Goal: Information Seeking & Learning: Check status

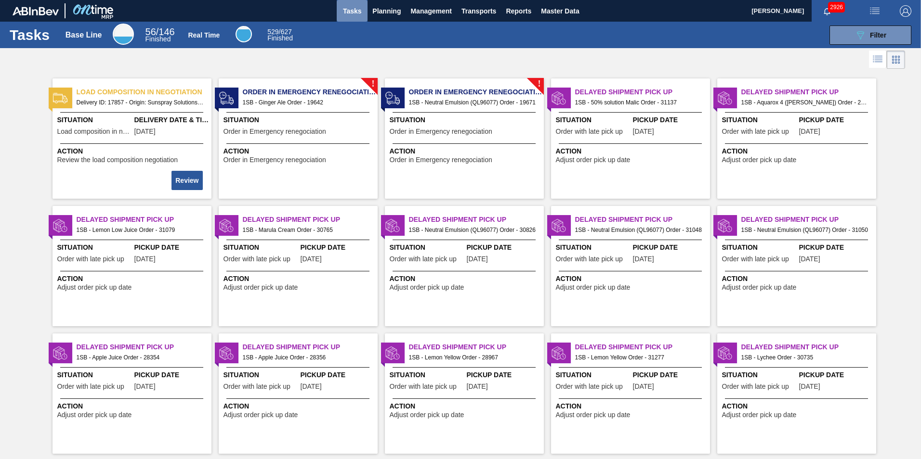
click at [352, 8] on span "Tasks" at bounding box center [351, 11] width 21 height 12
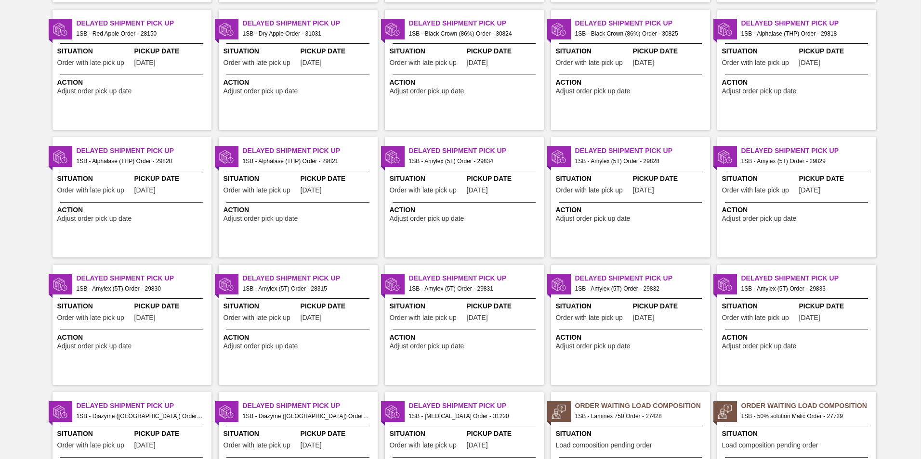
scroll to position [912, 0]
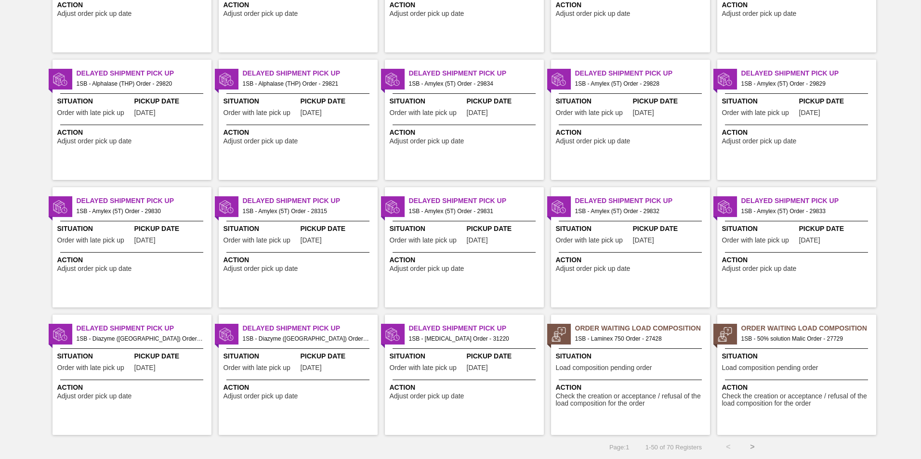
click at [748, 448] on button ">" at bounding box center [752, 447] width 24 height 24
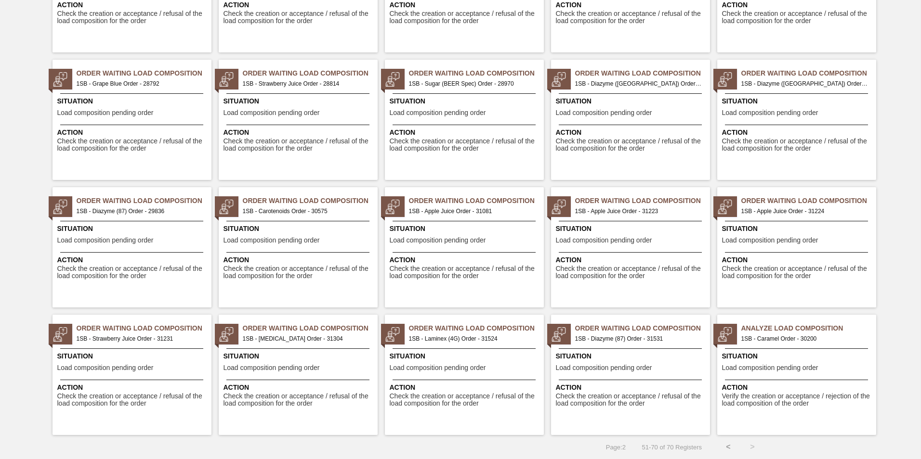
scroll to position [0, 0]
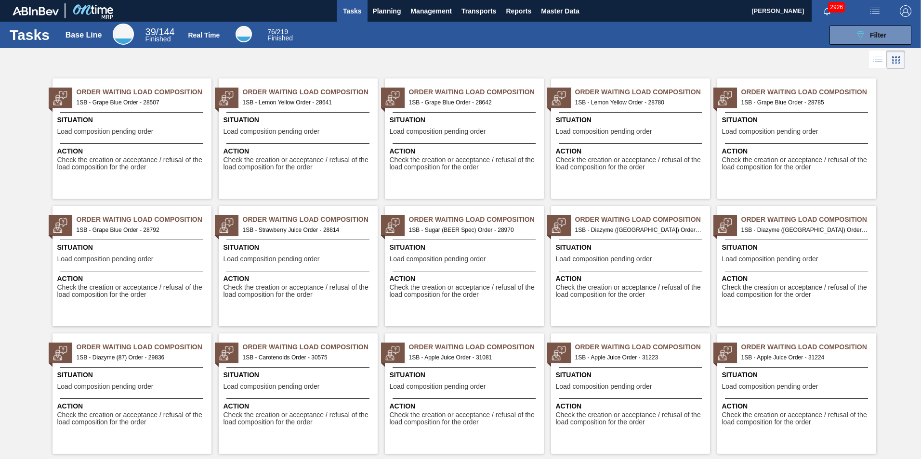
click at [343, 10] on span "Tasks" at bounding box center [351, 11] width 21 height 12
click at [376, 10] on span "Planning" at bounding box center [386, 11] width 28 height 12
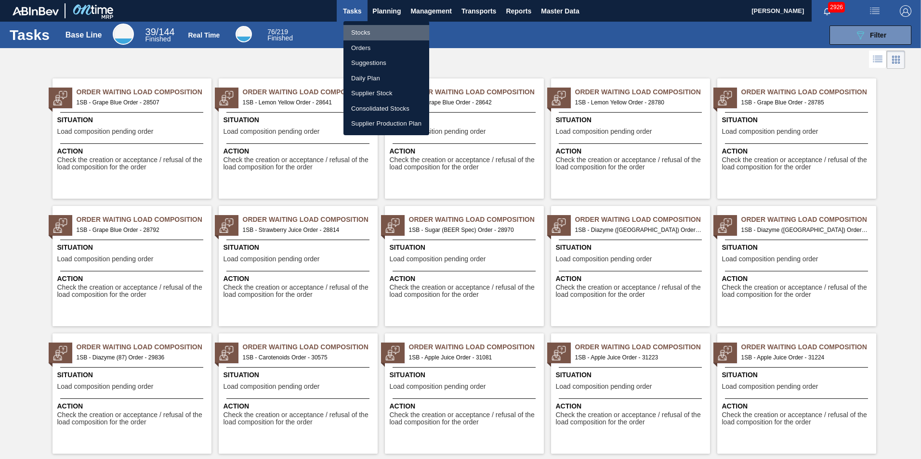
click at [366, 28] on li "Stocks" at bounding box center [386, 32] width 86 height 15
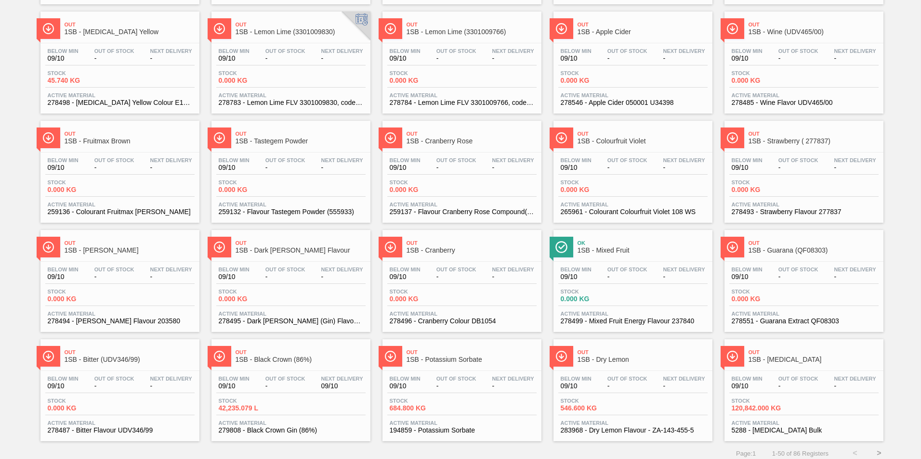
scroll to position [729, 0]
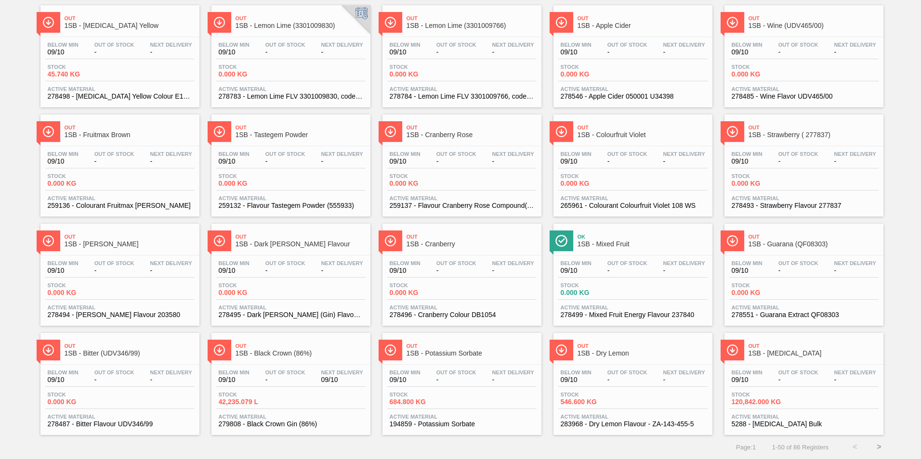
click at [878, 445] on button ">" at bounding box center [879, 447] width 24 height 24
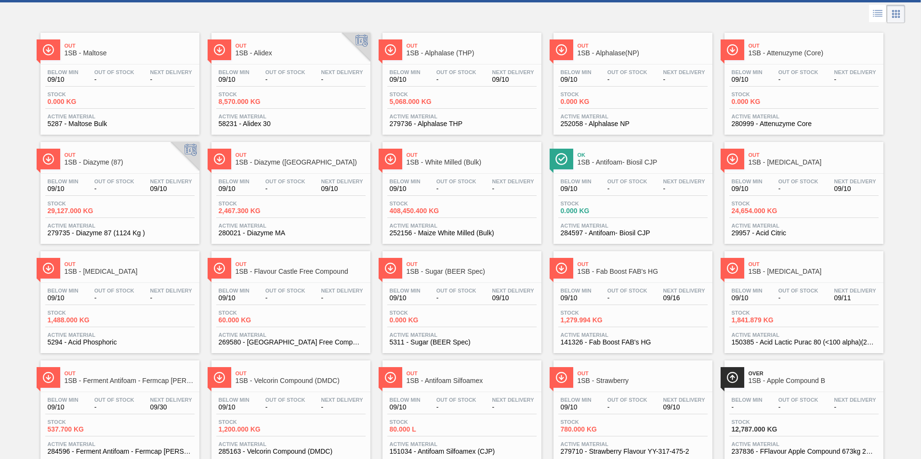
scroll to position [0, 0]
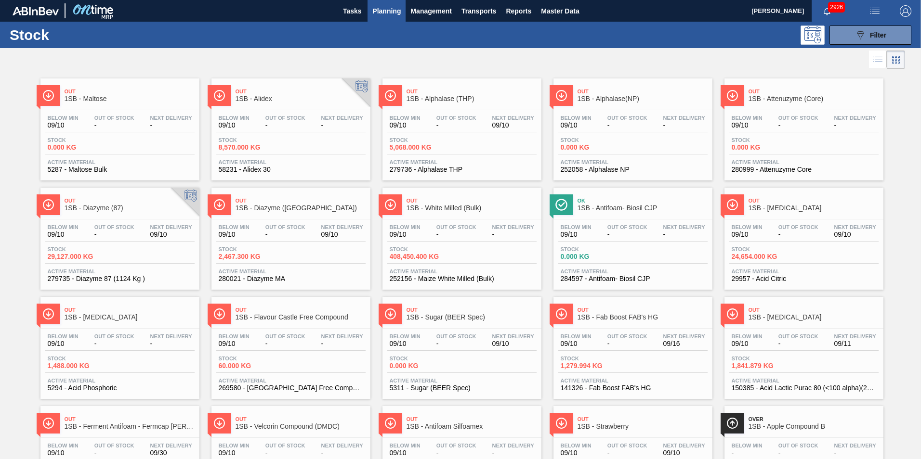
click at [234, 107] on div "Out 1SB - Alidex Below Min 09/10 Out Of Stock - Next Delivery - Stock 8,570.000…" at bounding box center [290, 129] width 159 height 102
